Goal: Task Accomplishment & Management: Manage account settings

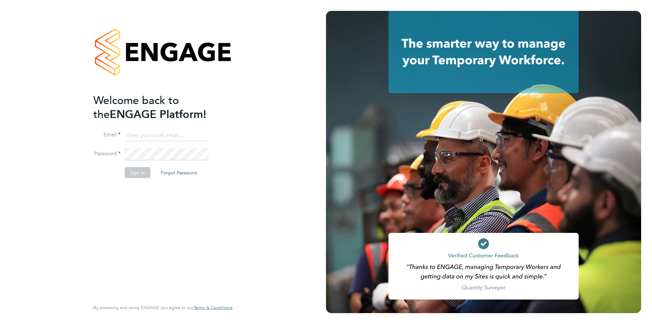
type input "[PERSON_NAME][EMAIL_ADDRESS][DOMAIN_NAME]"
click at [135, 171] on button "Sign In" at bounding box center [138, 172] width 26 height 11
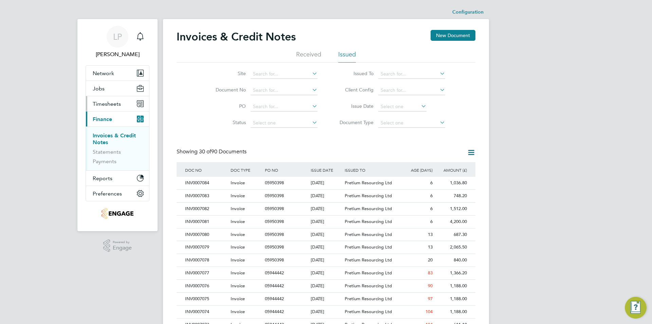
click at [117, 103] on span "Timesheets" at bounding box center [107, 104] width 28 height 6
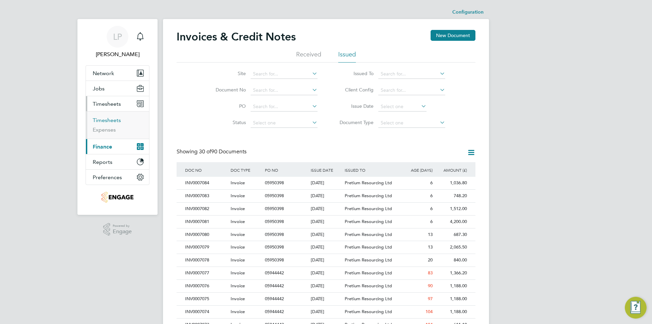
click at [110, 122] on link "Timesheets" at bounding box center [107, 120] width 28 height 6
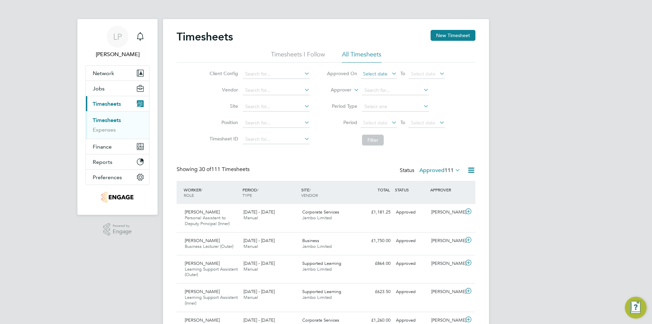
click at [371, 74] on span "Select date" at bounding box center [375, 74] width 24 height 6
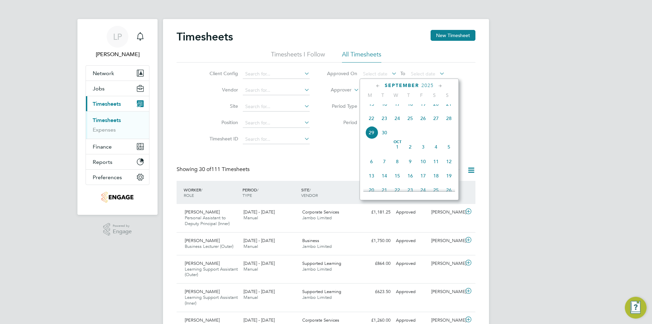
click at [398, 125] on span "24" at bounding box center [397, 118] width 13 height 13
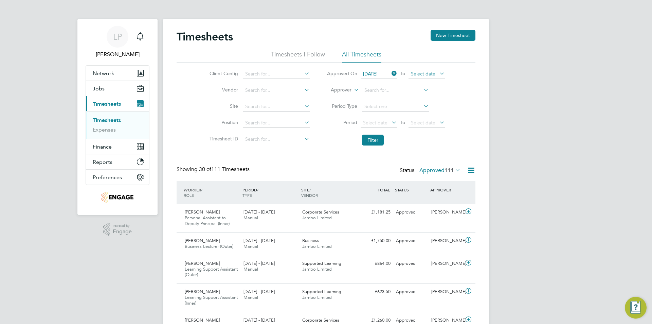
click at [423, 76] on span "Select date" at bounding box center [423, 74] width 24 height 6
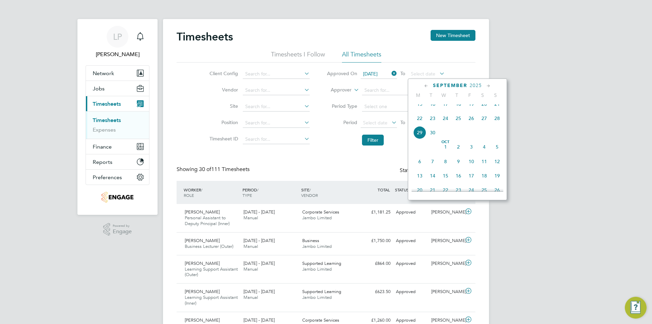
click at [447, 153] on span "[DATE]" at bounding box center [445, 146] width 13 height 13
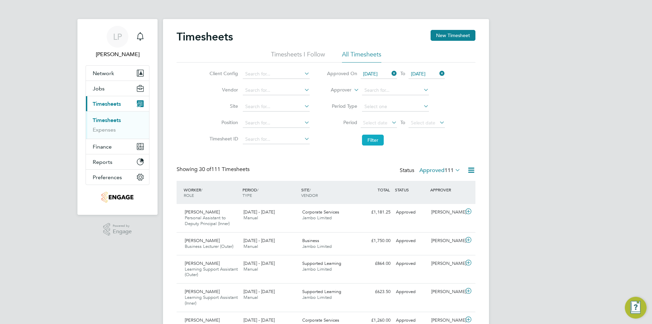
click at [374, 145] on button "Filter" at bounding box center [373, 140] width 22 height 11
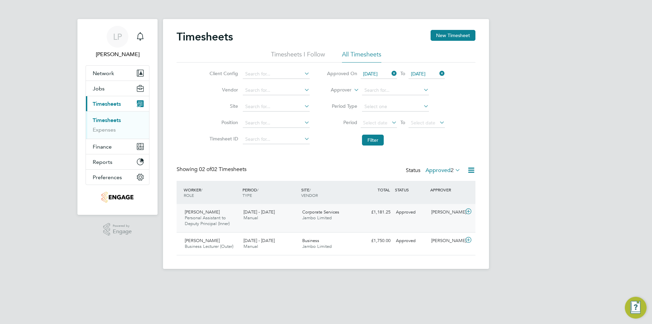
drag, startPoint x: 468, startPoint y: 211, endPoint x: 463, endPoint y: 220, distance: 10.3
click at [468, 211] on icon at bounding box center [468, 211] width 8 height 5
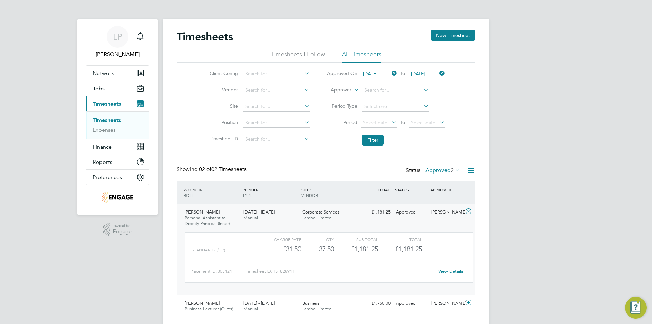
click at [469, 210] on icon at bounding box center [468, 211] width 8 height 5
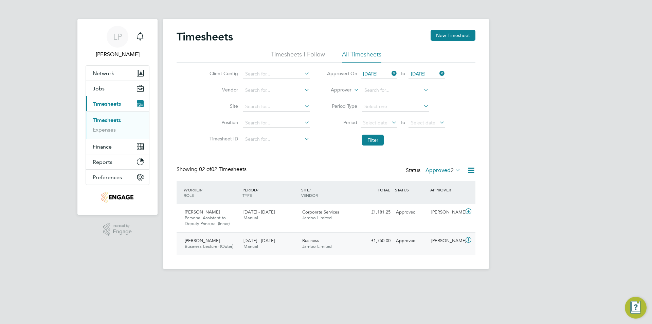
click at [468, 240] on icon at bounding box center [468, 239] width 8 height 5
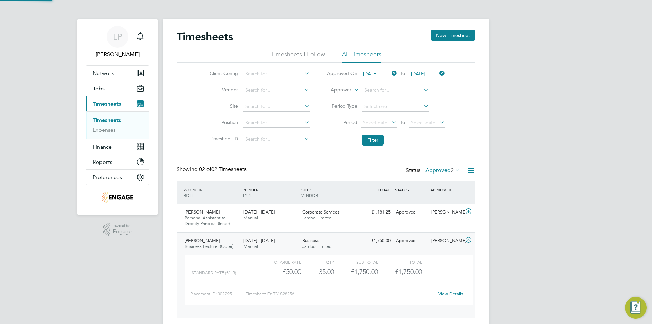
scroll to position [18, 0]
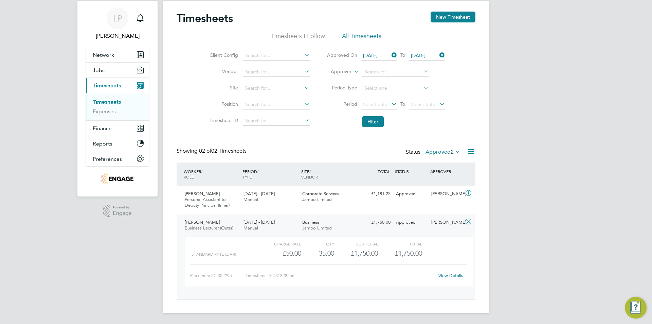
click at [448, 274] on link "View Details" at bounding box center [450, 275] width 25 height 6
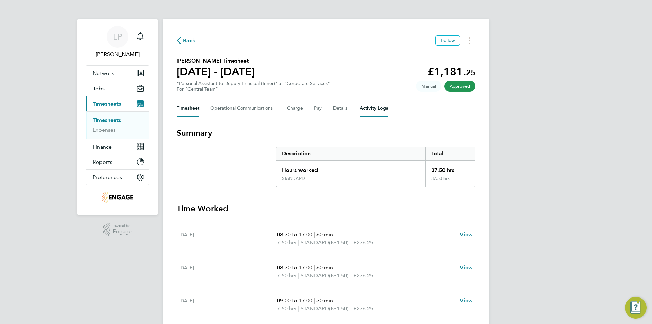
click at [374, 111] on Logs-tab "Activity Logs" at bounding box center [374, 108] width 29 height 16
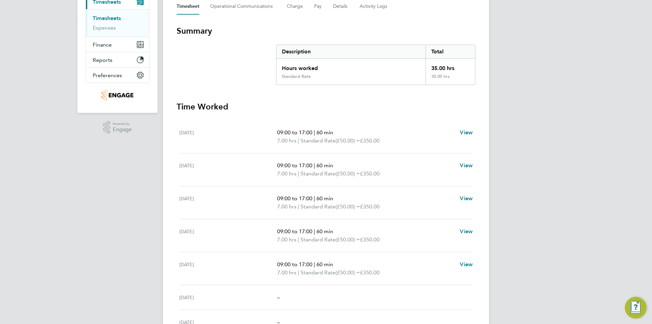
scroll to position [34, 0]
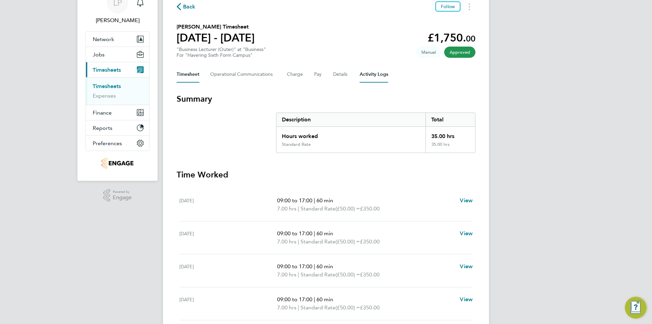
click at [375, 75] on Logs-tab "Activity Logs" at bounding box center [374, 74] width 29 height 16
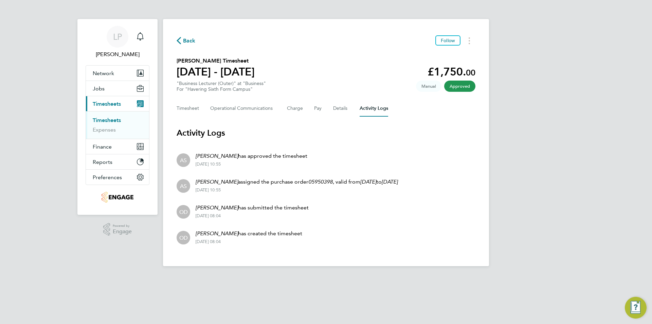
click at [111, 120] on link "Timesheets" at bounding box center [107, 120] width 28 height 6
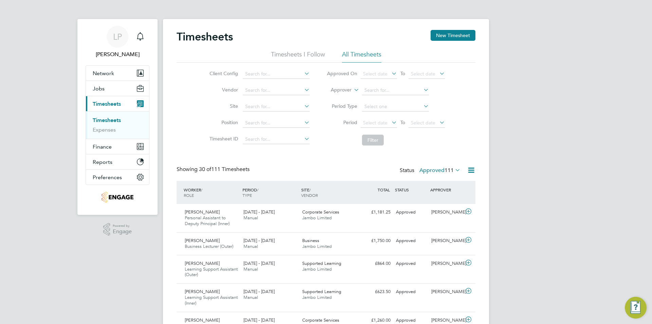
click at [437, 171] on label "Approved 111" at bounding box center [439, 170] width 41 height 7
click at [440, 202] on li "Submitted" at bounding box center [433, 202] width 31 height 10
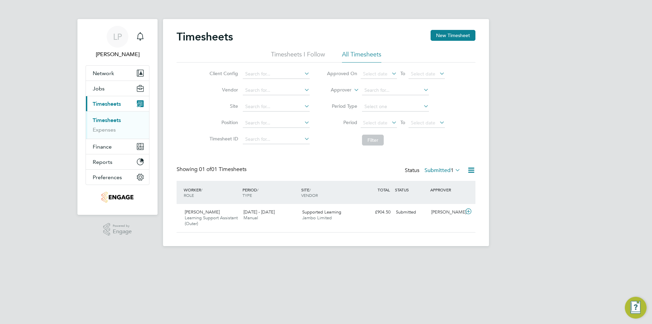
click at [435, 171] on label "Submitted 1" at bounding box center [443, 170] width 36 height 7
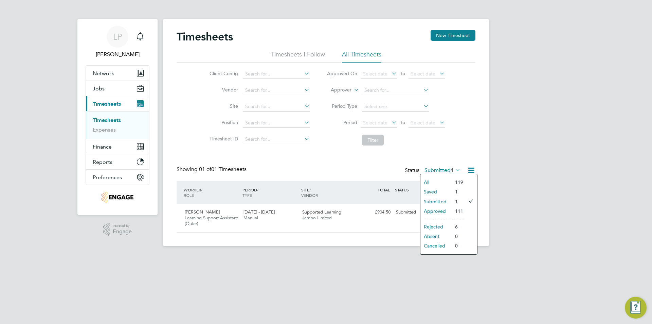
click at [442, 191] on li "Saved" at bounding box center [435, 192] width 31 height 10
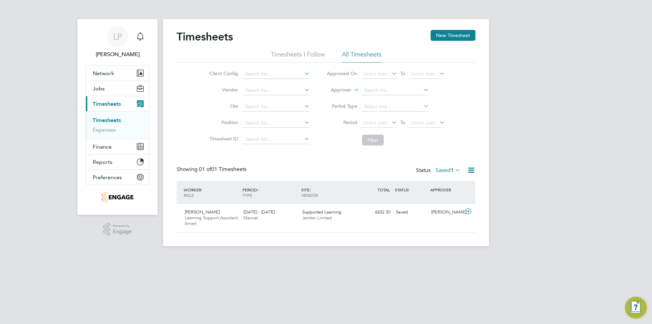
click at [563, 182] on div "LP Laura Parkinson Notifications Applications: Network Team Members Businesses …" at bounding box center [326, 128] width 652 height 257
